Goal: Communication & Community: Answer question/provide support

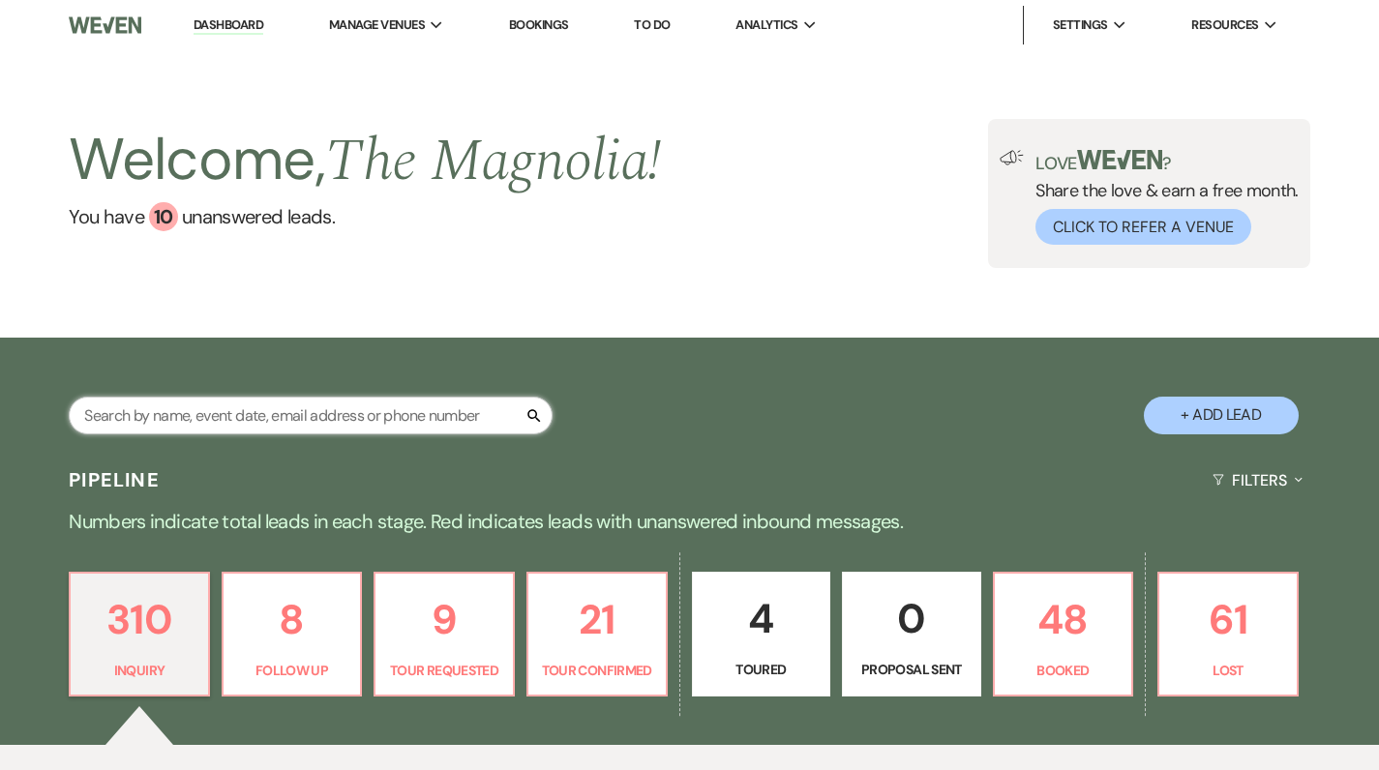
click at [234, 422] on input "text" at bounding box center [311, 416] width 484 height 38
type input "[PERSON_NAME]"
select select "4"
select select "9"
select select "8"
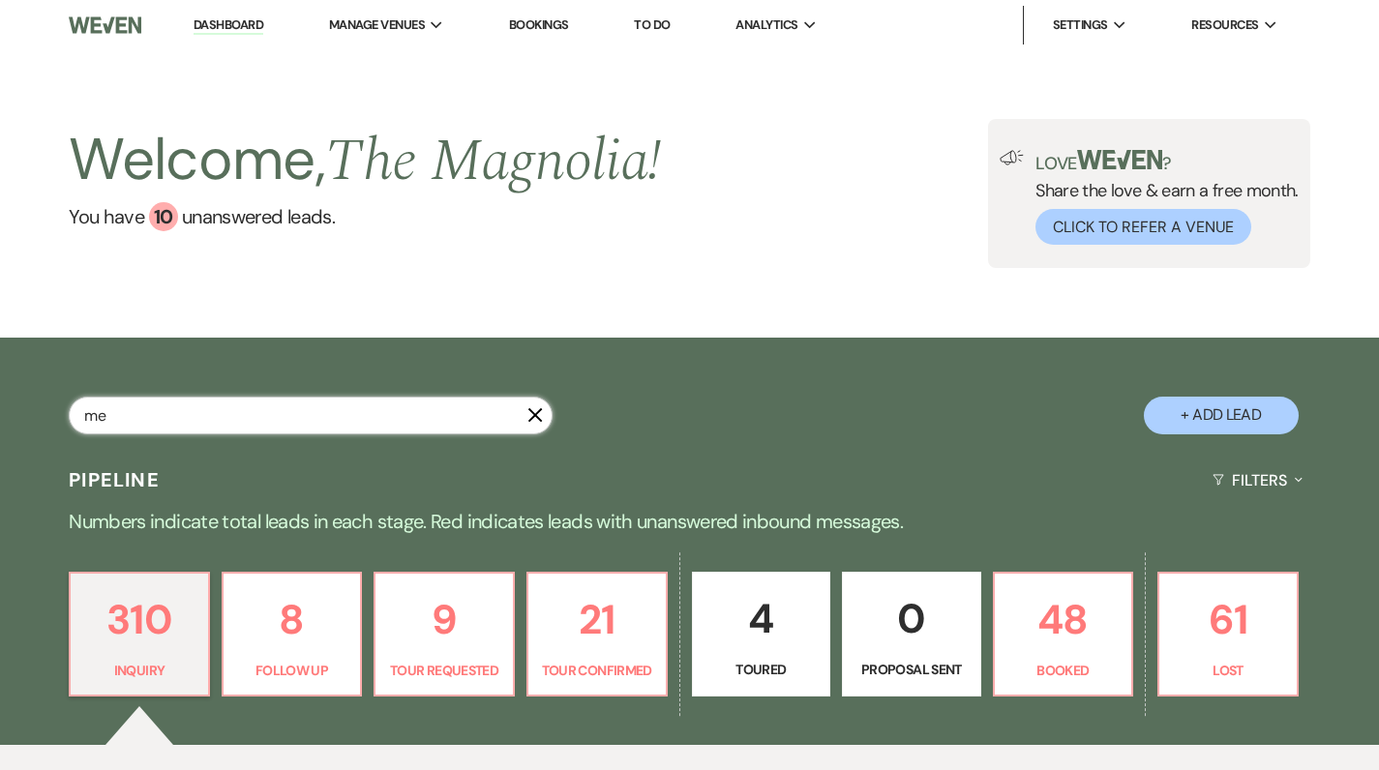
select select "6"
select select "8"
select select "6"
select select "2"
select select "8"
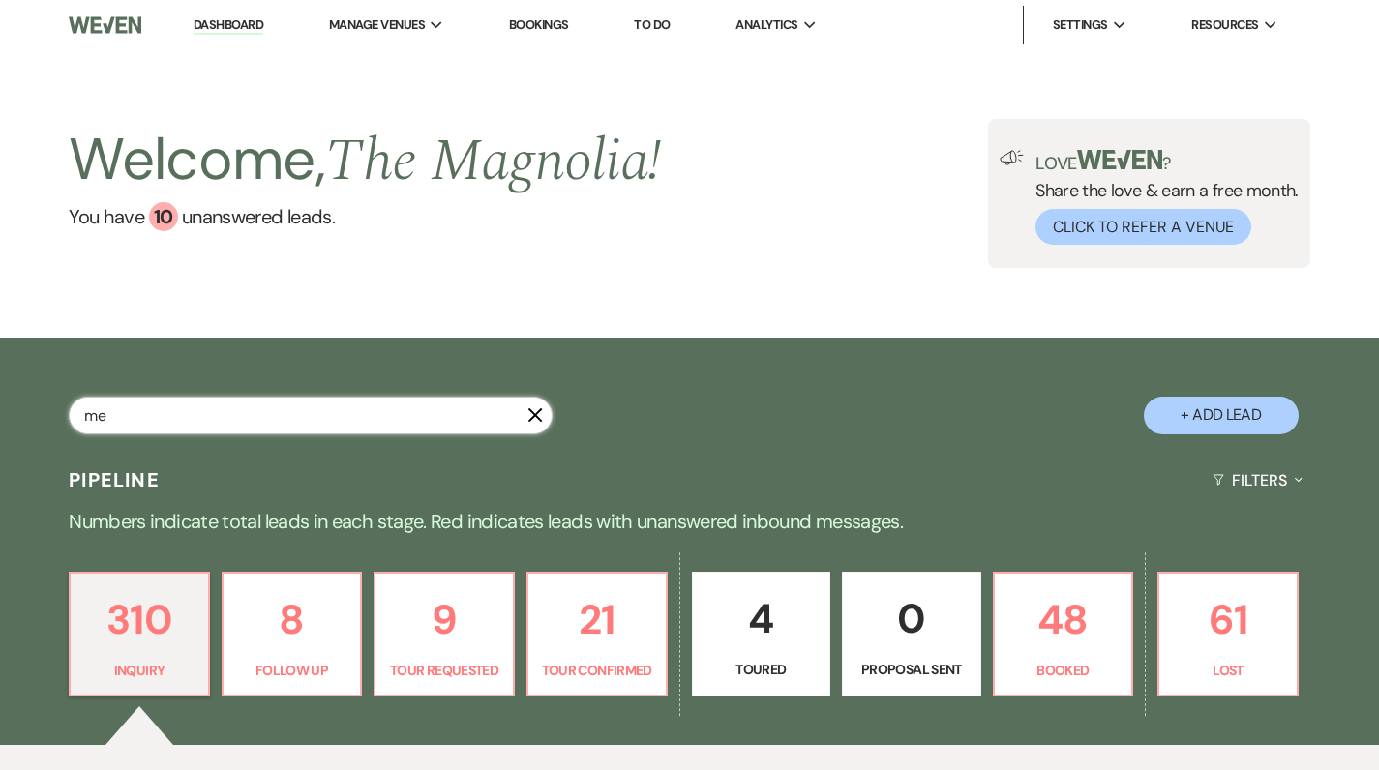
select select "5"
select select "8"
select select "5"
select select "8"
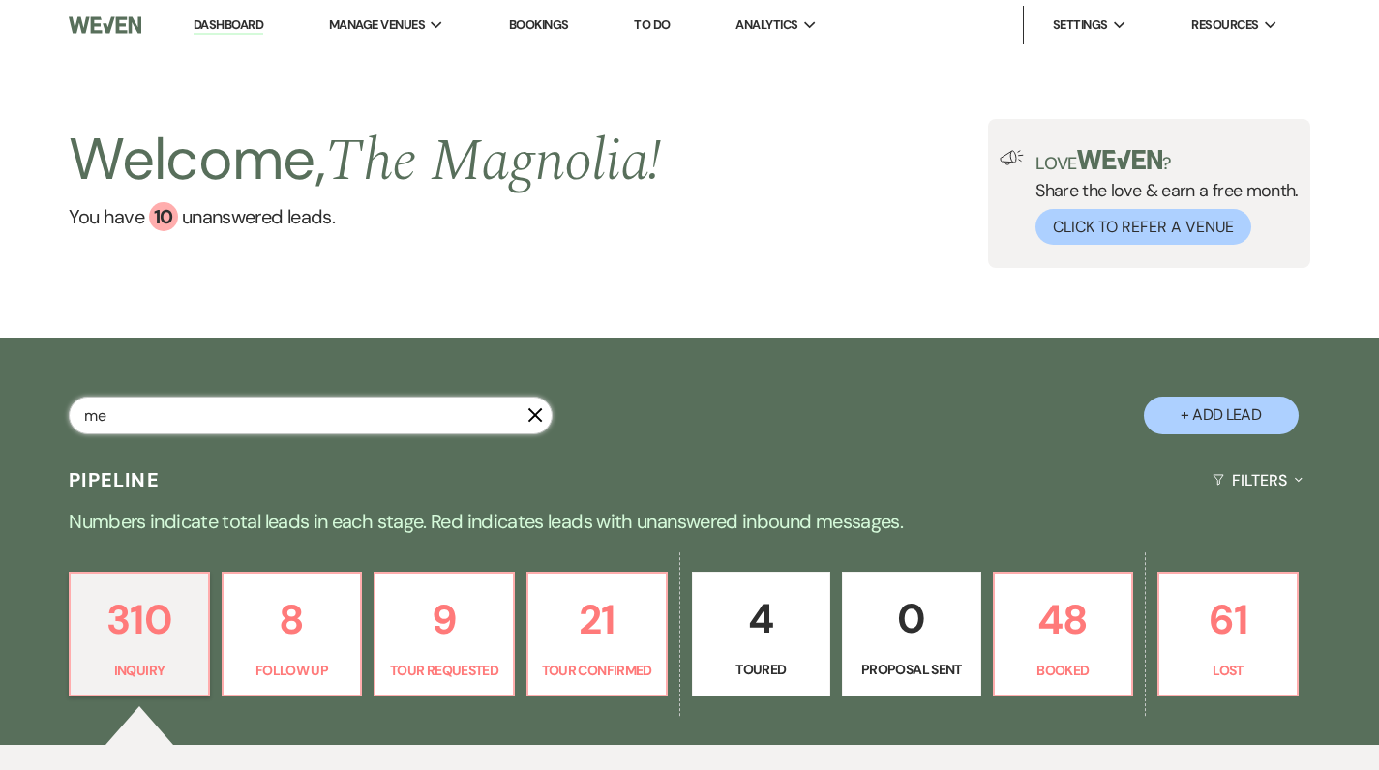
select select "5"
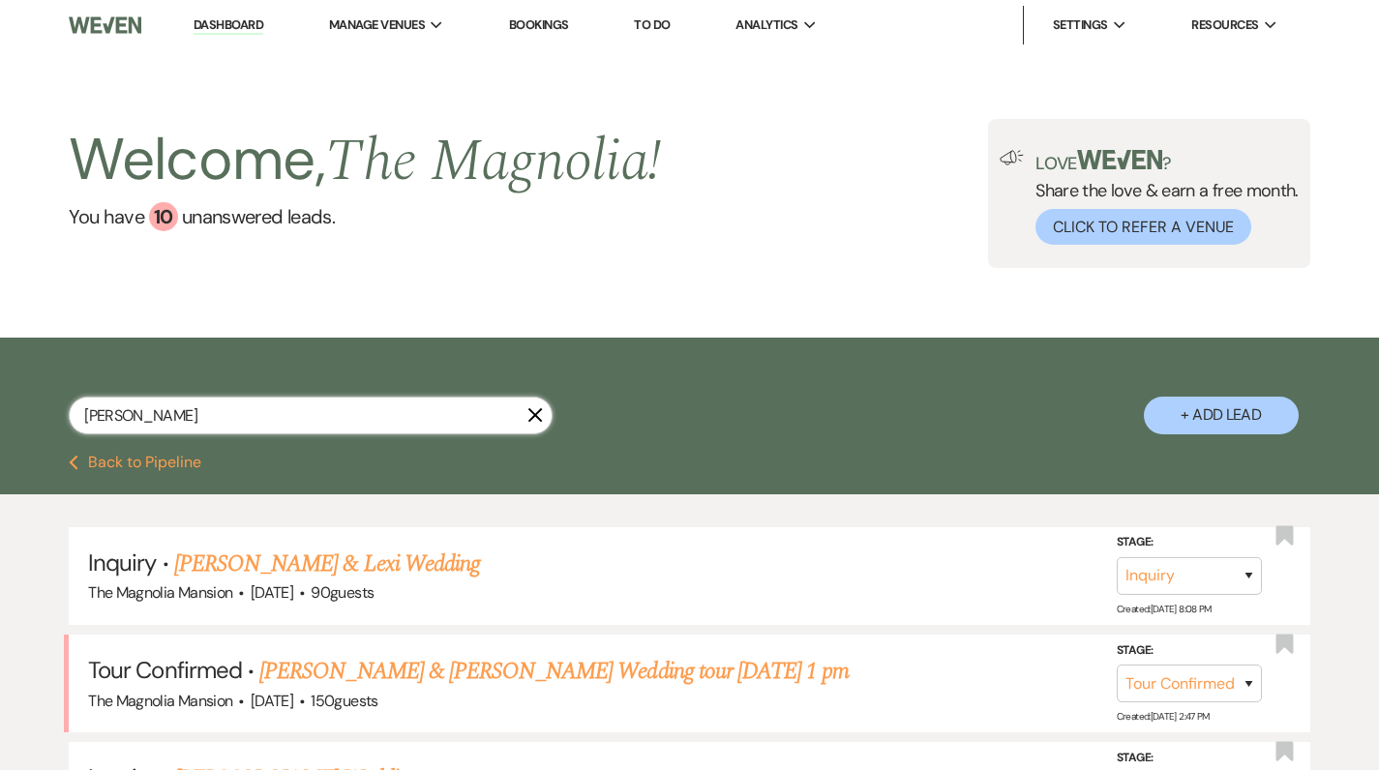
type input "[PERSON_NAME]"
select select "4"
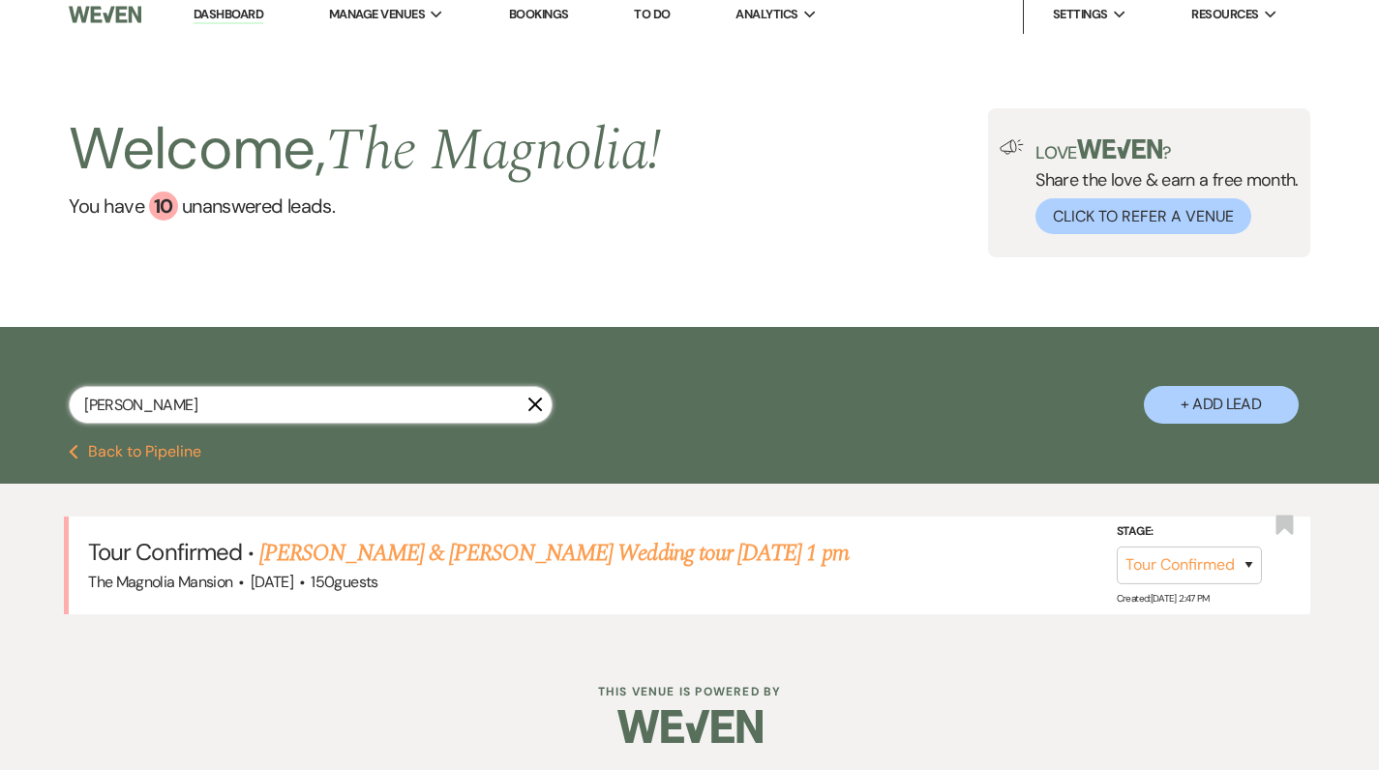
scroll to position [10, 0]
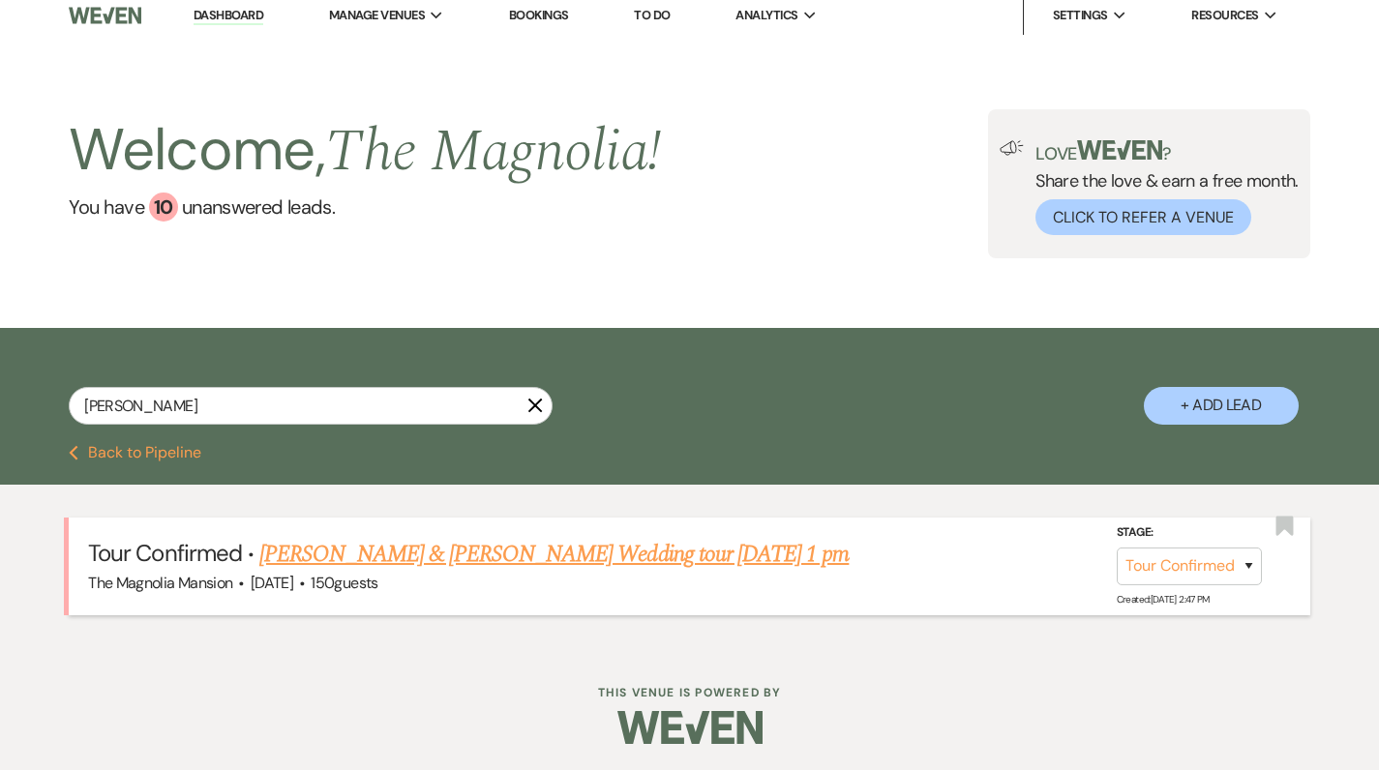
click at [383, 559] on link "[PERSON_NAME] & [PERSON_NAME] Wedding tour [DATE] 1 pm" at bounding box center [553, 554] width 589 height 35
select select "4"
select select "5"
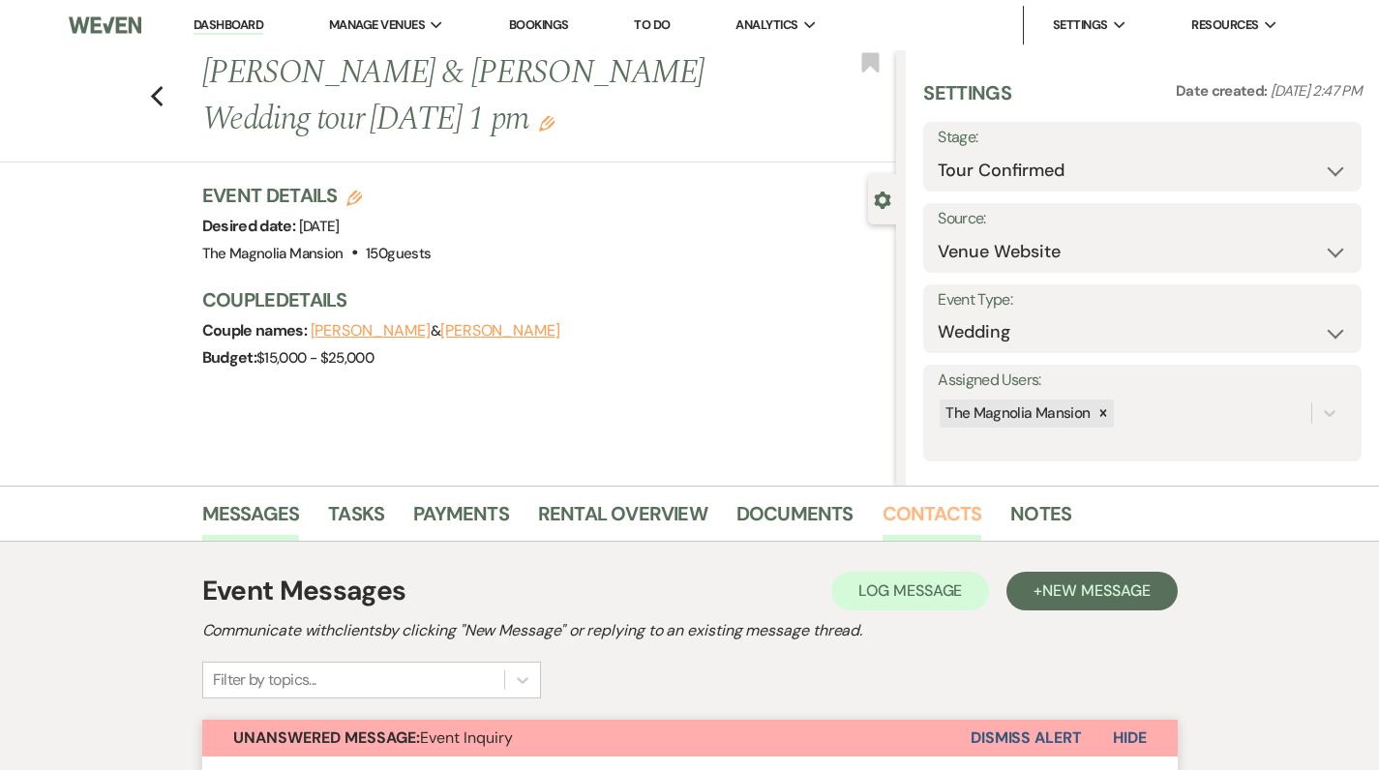
click at [924, 513] on link "Contacts" at bounding box center [932, 519] width 100 height 43
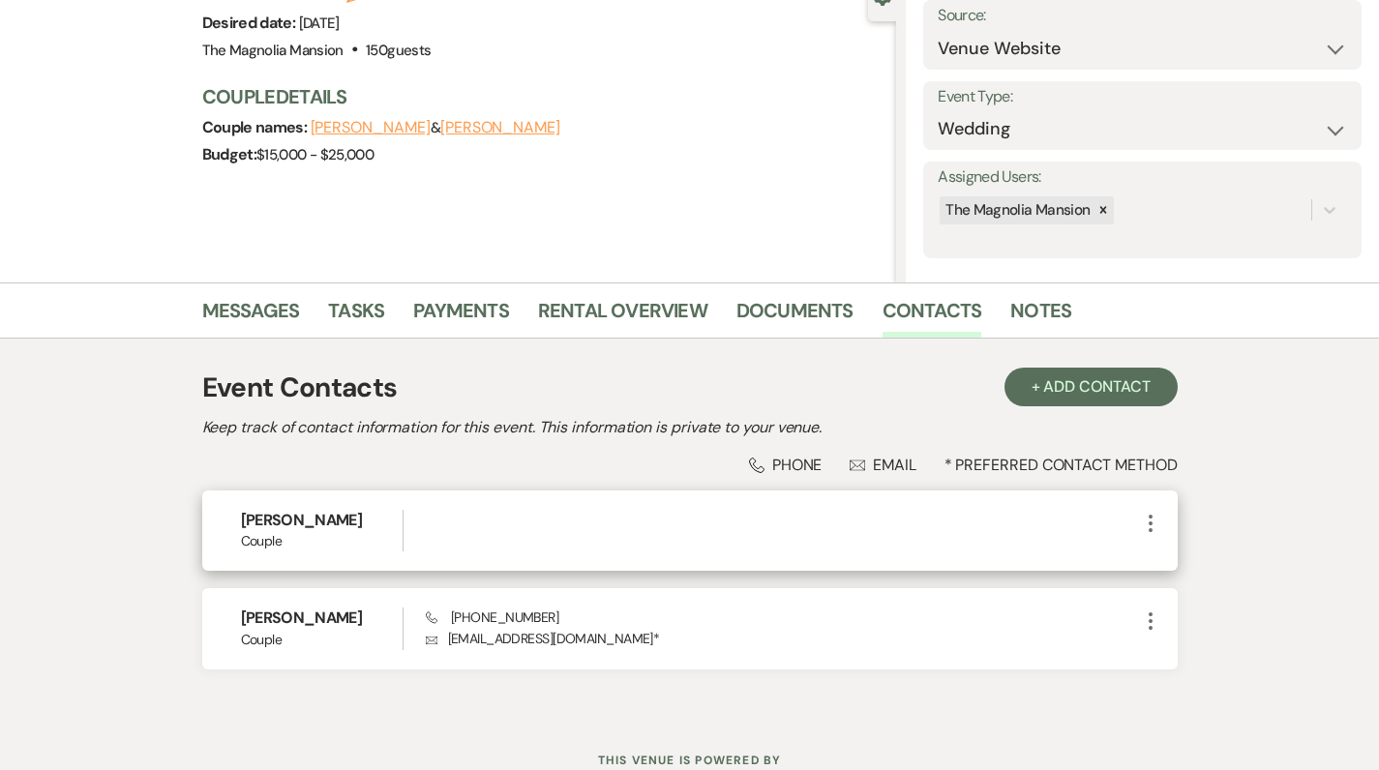
scroll to position [214, 0]
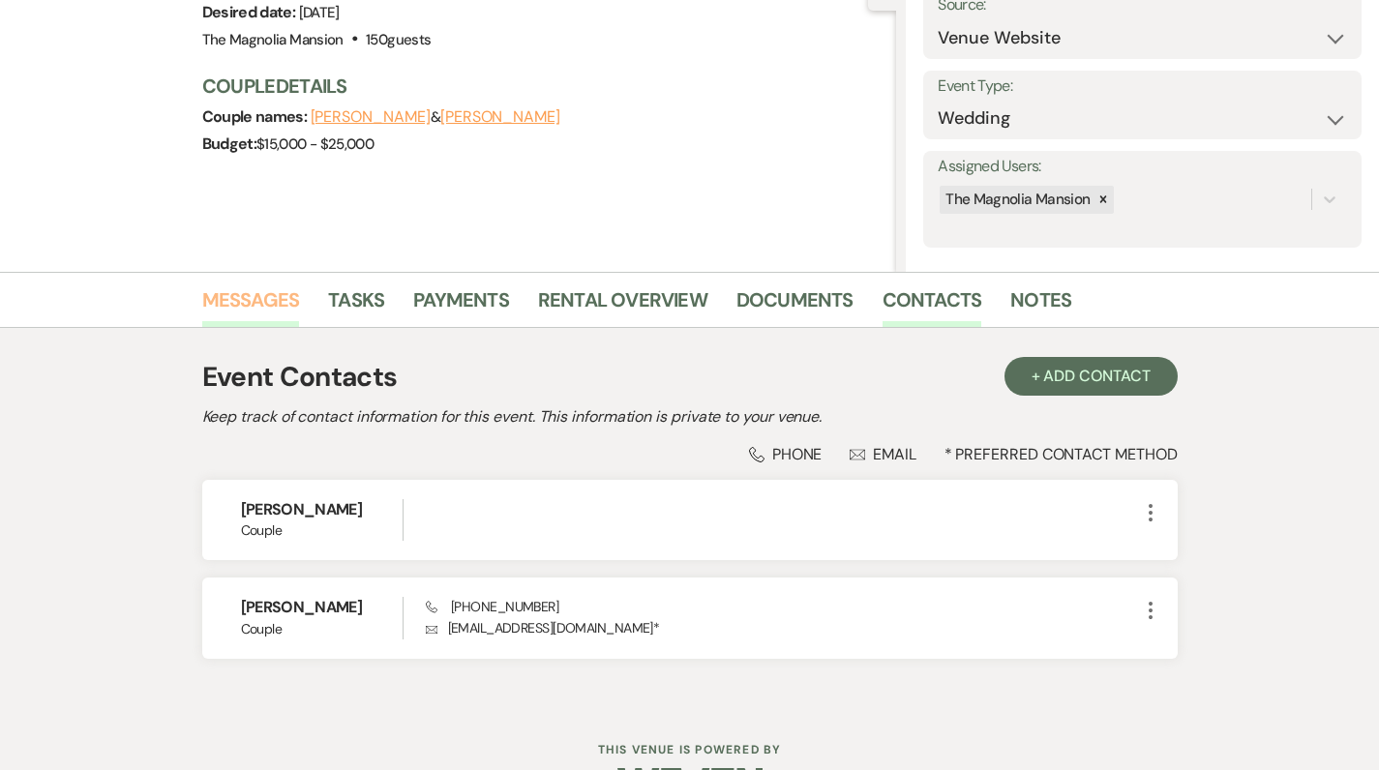
click at [252, 298] on link "Messages" at bounding box center [251, 305] width 98 height 43
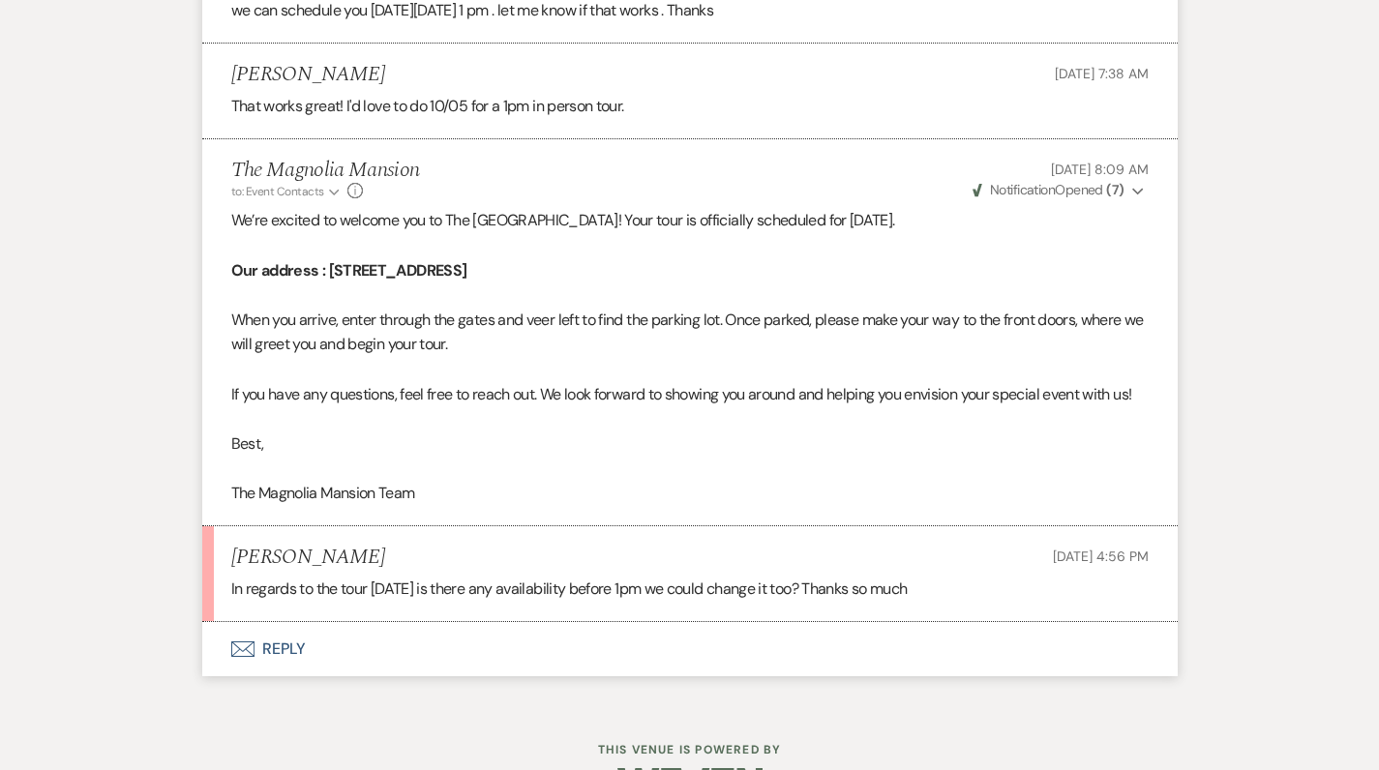
scroll to position [3271, 0]
click at [269, 623] on button "Envelope Reply" at bounding box center [689, 650] width 975 height 54
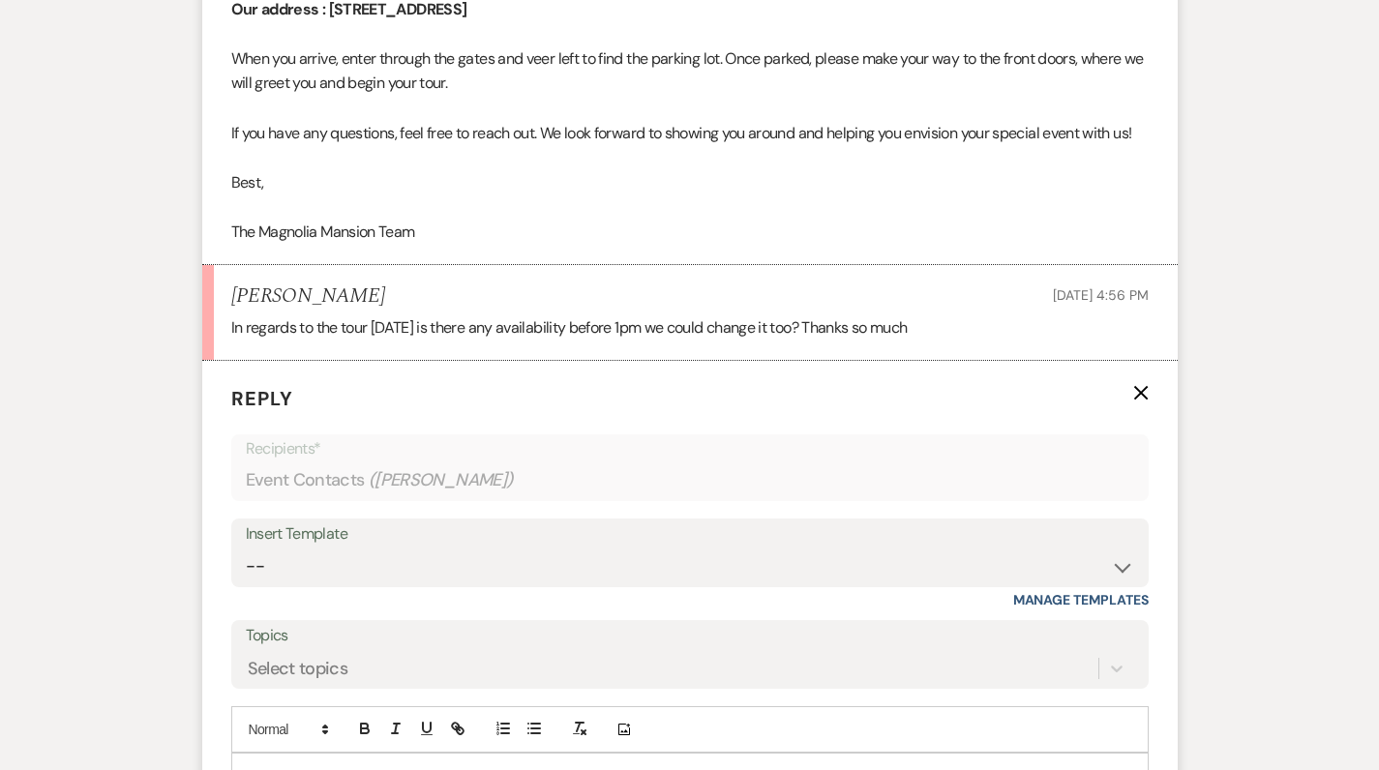
scroll to position [3734, 0]
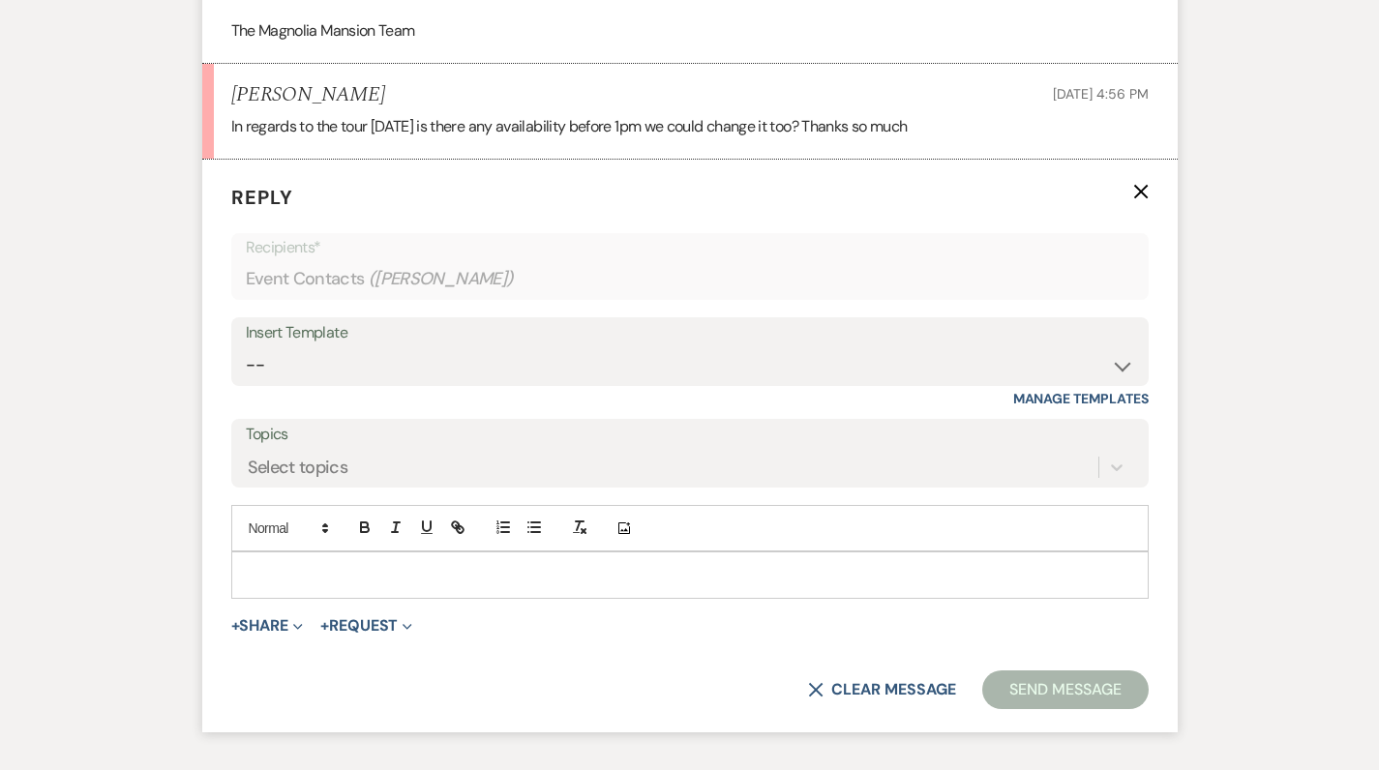
click at [312, 564] on p at bounding box center [690, 574] width 886 height 21
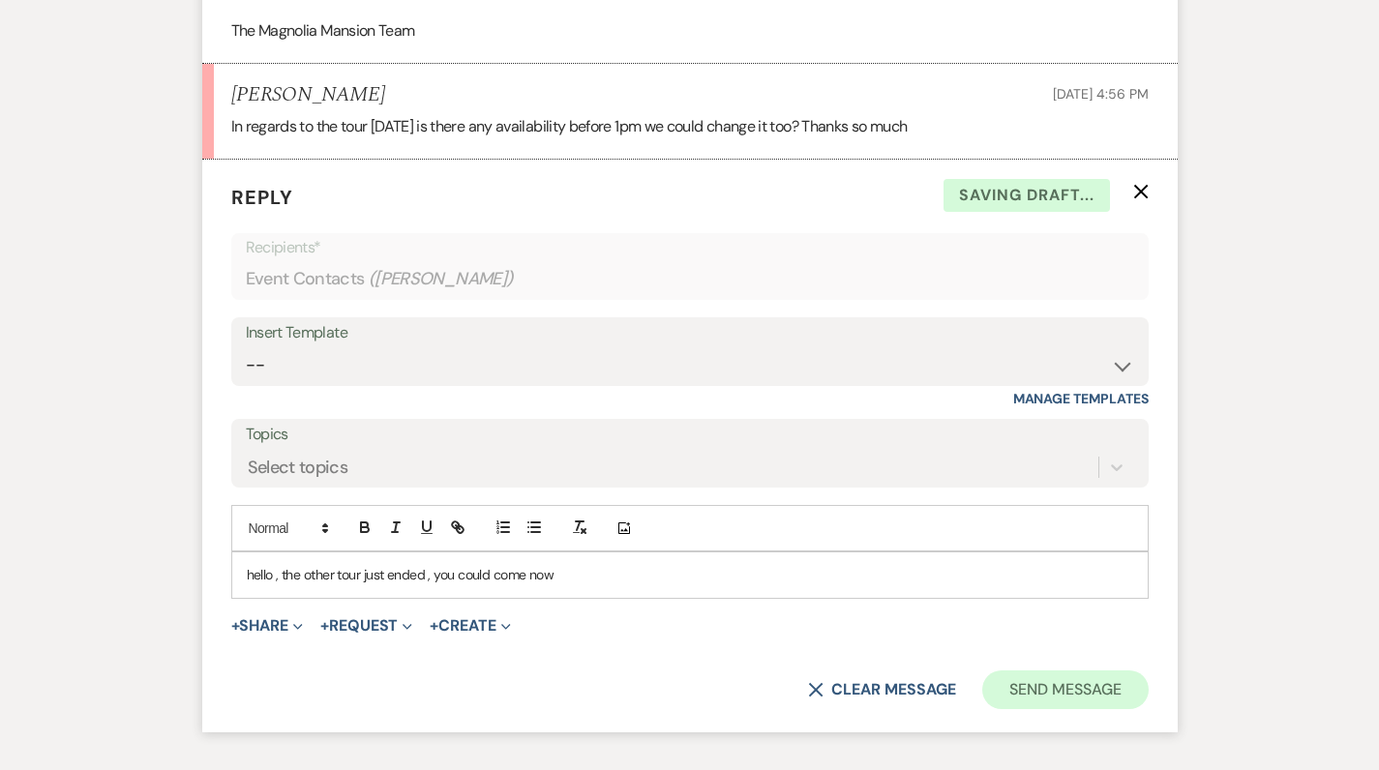
click at [1041, 670] on button "Send Message" at bounding box center [1064, 689] width 165 height 39
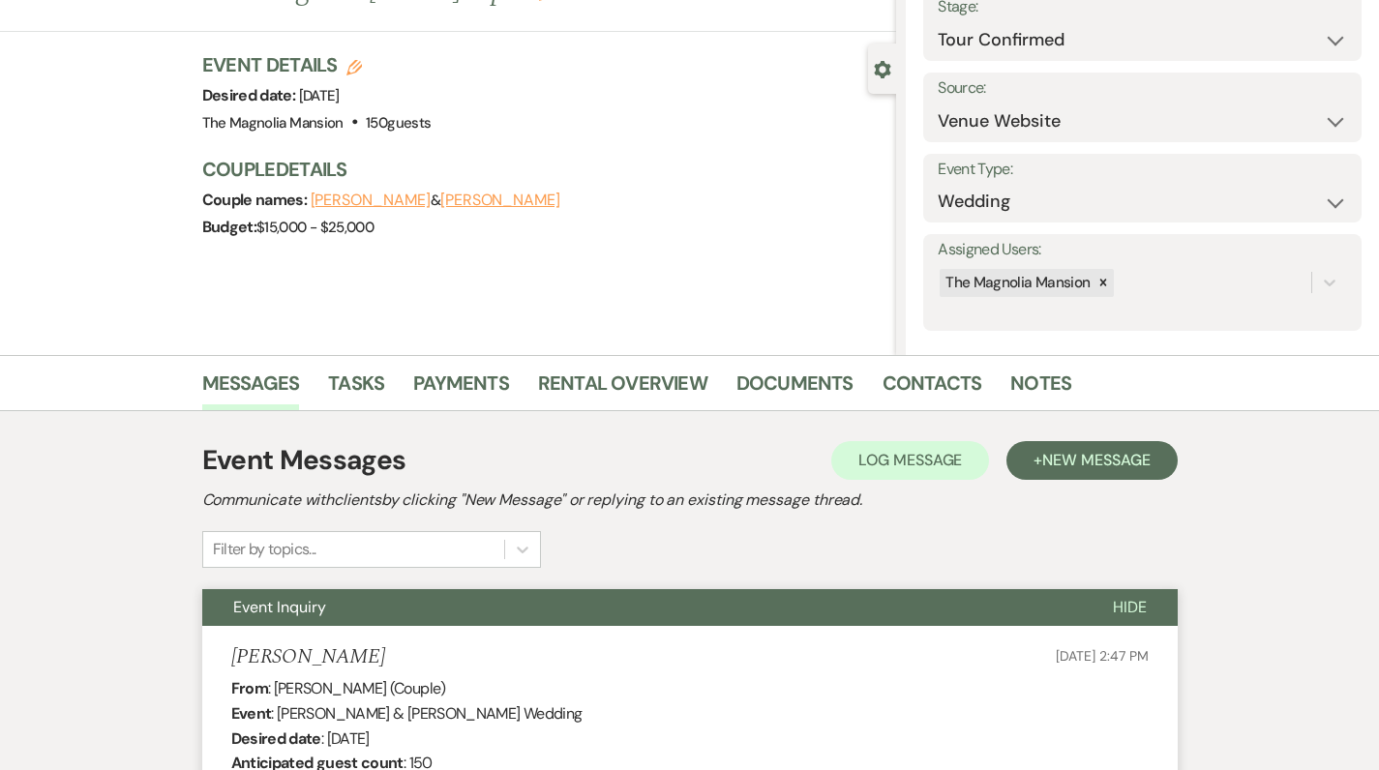
scroll to position [130, 0]
